Goal: Information Seeking & Learning: Check status

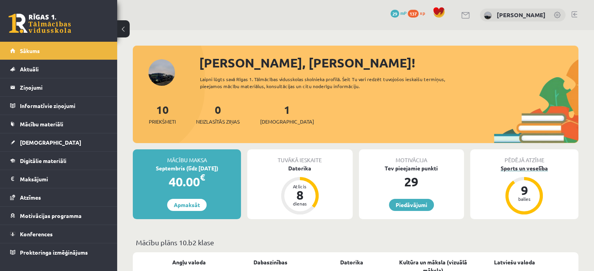
click at [523, 192] on div "9" at bounding box center [523, 190] width 23 height 12
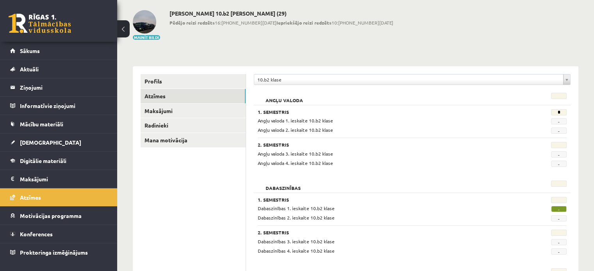
scroll to position [78, 0]
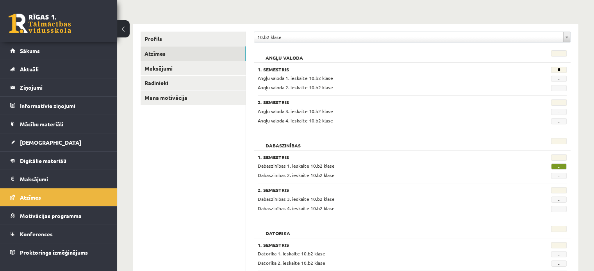
click at [557, 165] on span "-" at bounding box center [559, 167] width 16 height 6
click at [565, 167] on span "-" at bounding box center [559, 167] width 16 height 6
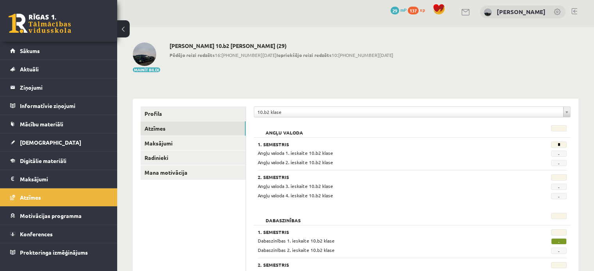
scroll to position [0, 0]
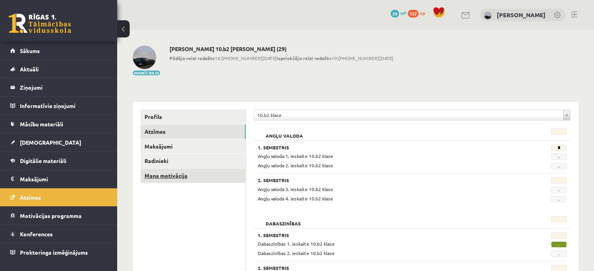
click at [181, 175] on link "Mana motivācija" at bounding box center [193, 176] width 105 height 14
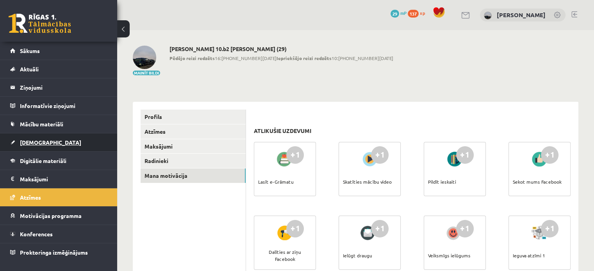
click at [35, 134] on link "[DEMOGRAPHIC_DATA]" at bounding box center [58, 143] width 97 height 18
